Goal: Find specific page/section: Find specific page/section

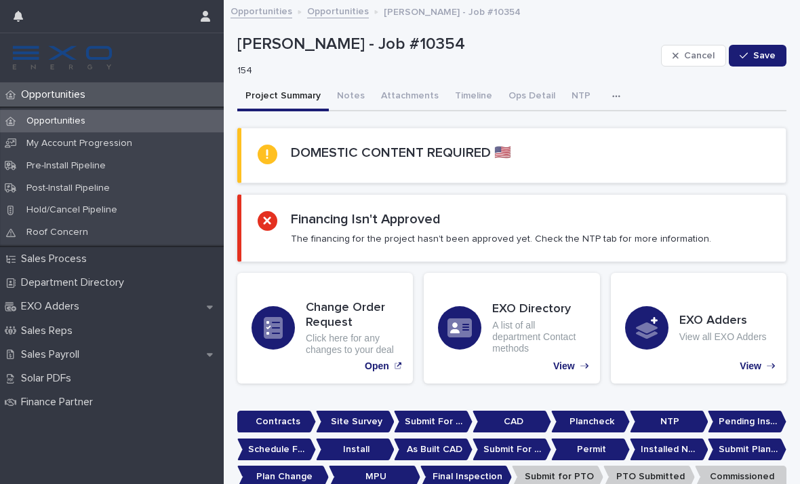
click at [96, 125] on div "Opportunities" at bounding box center [112, 121] width 224 height 22
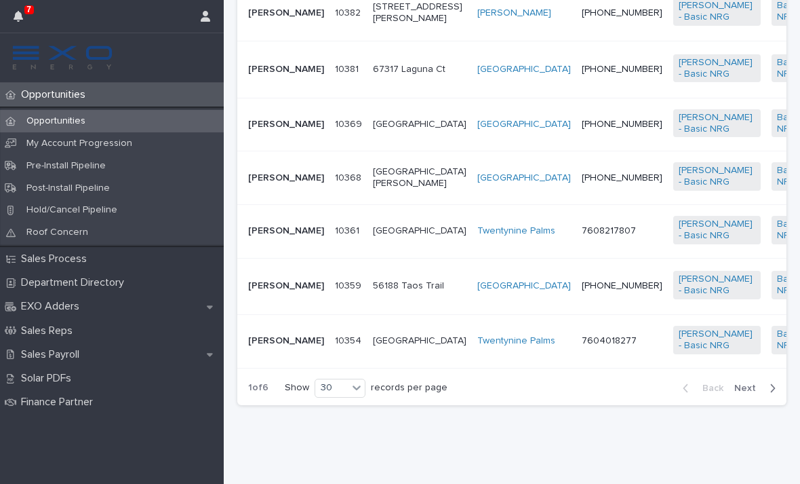
scroll to position [2219, 0]
click at [753, 393] on span "Next" at bounding box center [750, 387] width 30 height 9
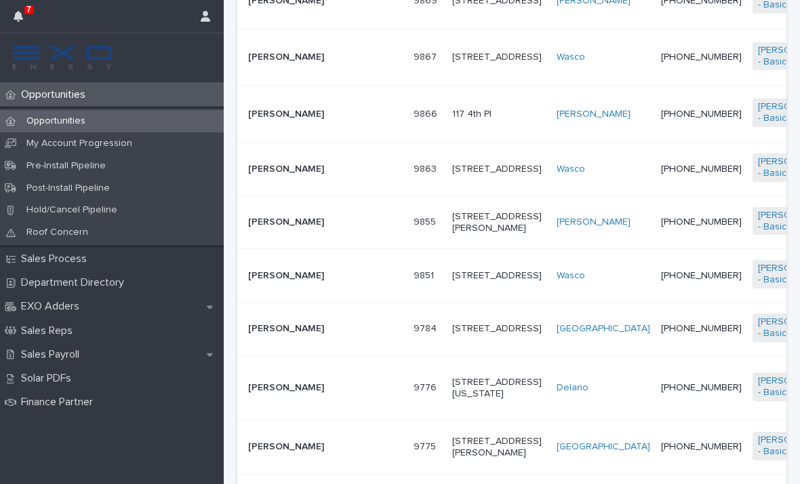
scroll to position [1572, 0]
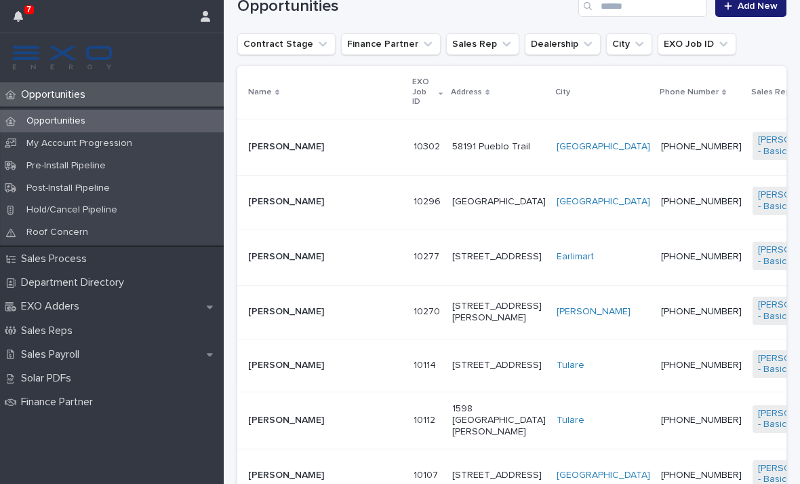
scroll to position [311, 0]
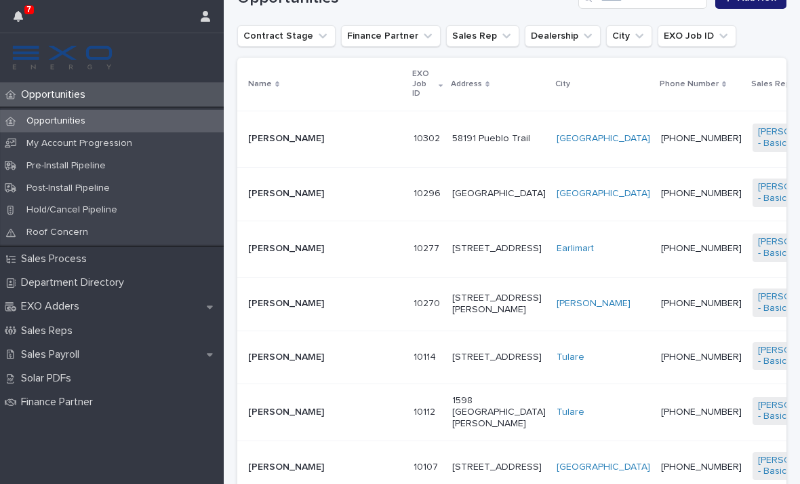
click at [285, 254] on p "[PERSON_NAME]" at bounding box center [325, 249] width 155 height 12
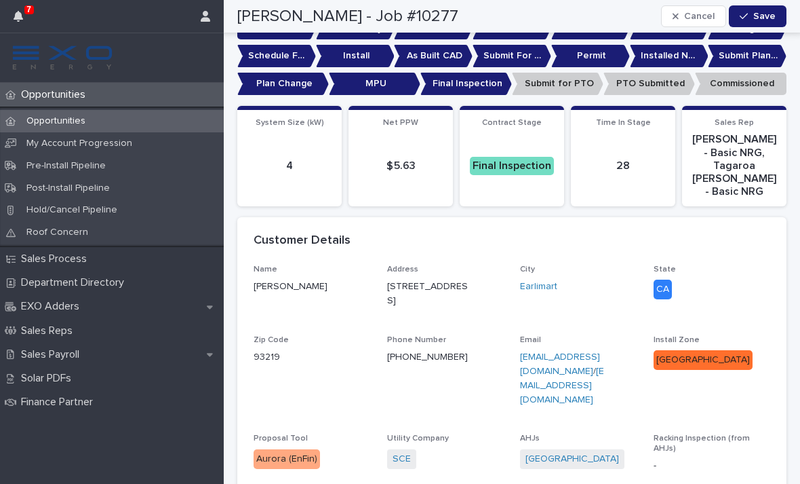
scroll to position [225, 0]
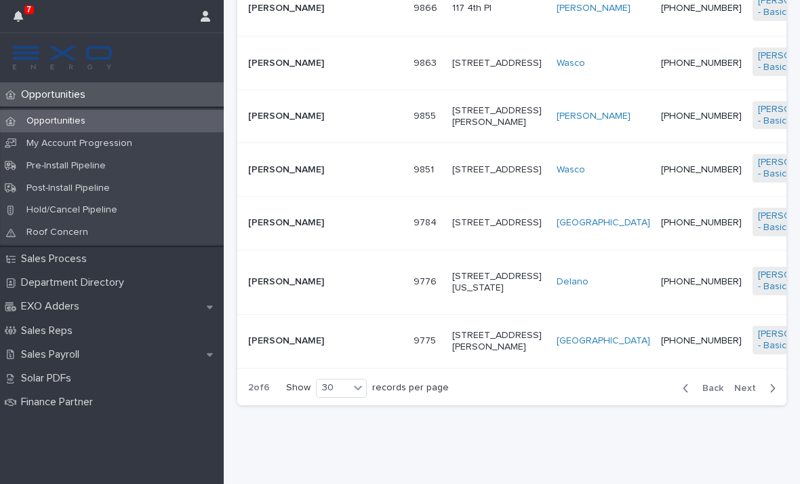
scroll to position [2219, 0]
click at [763, 394] on button "Next" at bounding box center [758, 388] width 58 height 12
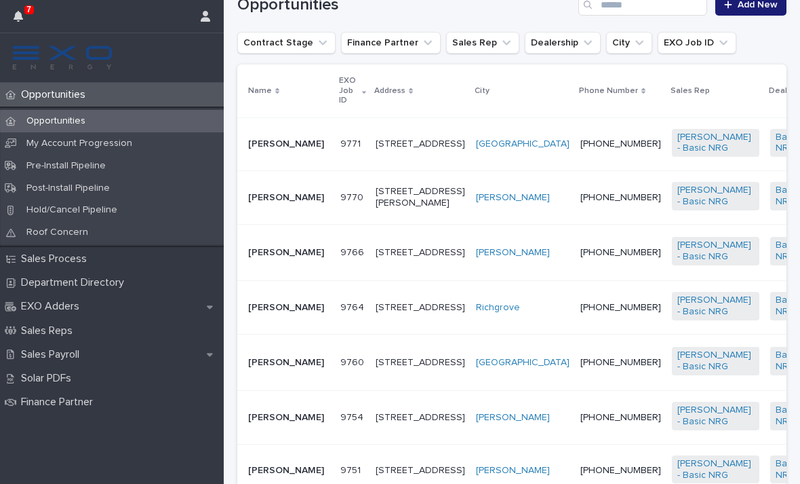
scroll to position [309, 0]
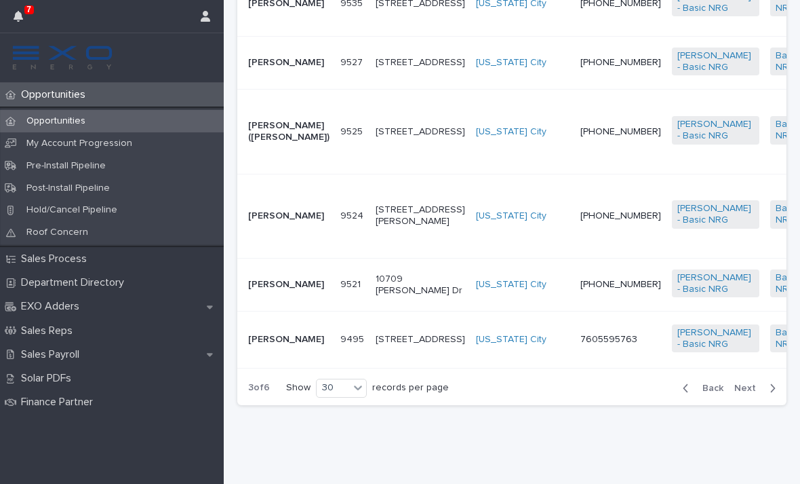
scroll to position [2251, 0]
